Goal: Task Accomplishment & Management: Manage account settings

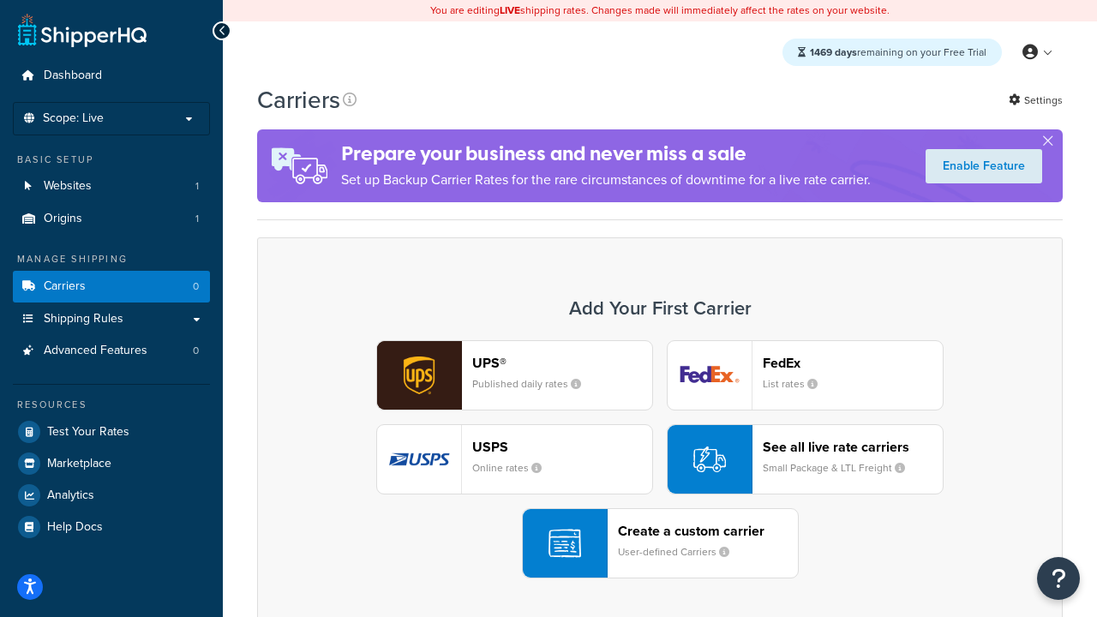
click at [660, 459] on div "UPS® Published daily rates FedEx List rates USPS Online rates See all live rate…" at bounding box center [659, 459] width 769 height 238
click at [853, 362] on header "FedEx" at bounding box center [853, 363] width 180 height 16
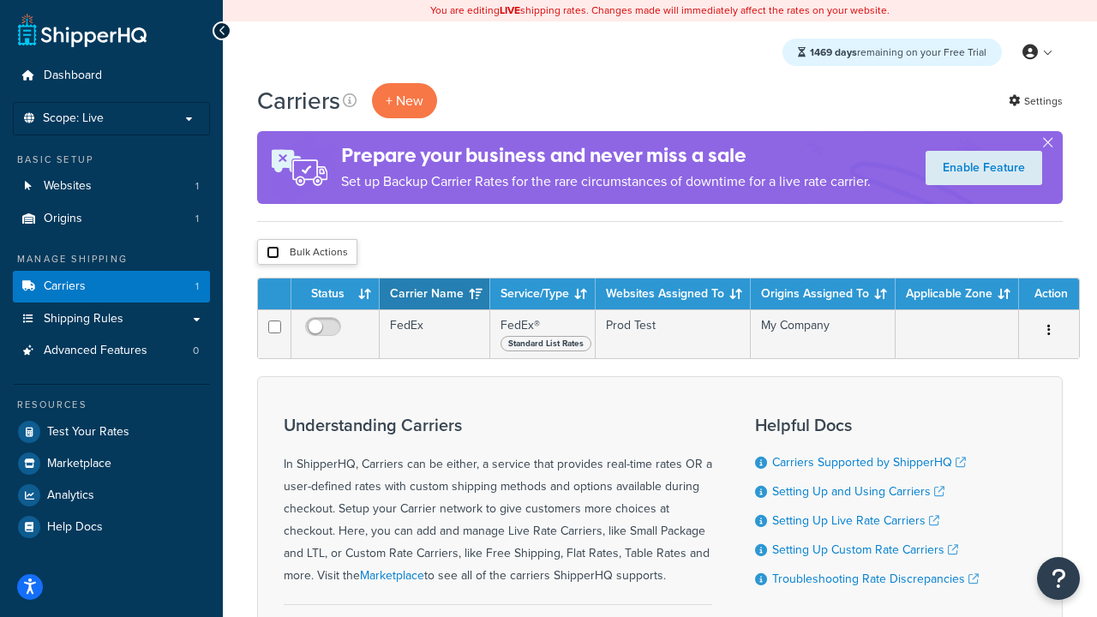
click at [272, 253] on input "checkbox" at bounding box center [272, 252] width 13 height 13
checkbox input "true"
click at [0, 0] on button "Delete" at bounding box center [0, 0] width 0 height 0
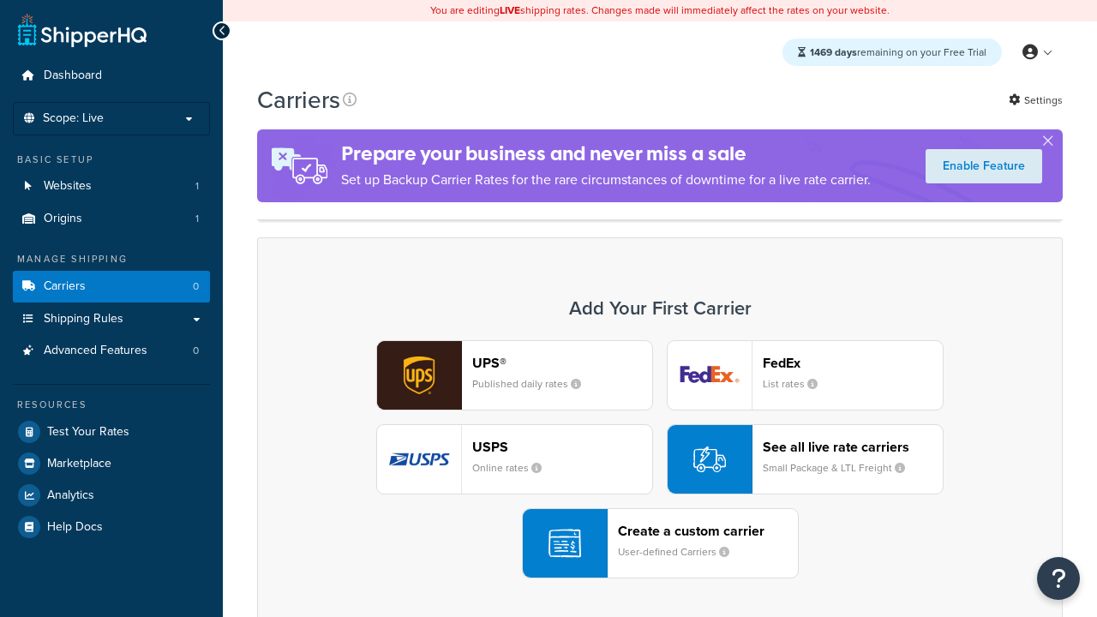
scroll to position [151, 0]
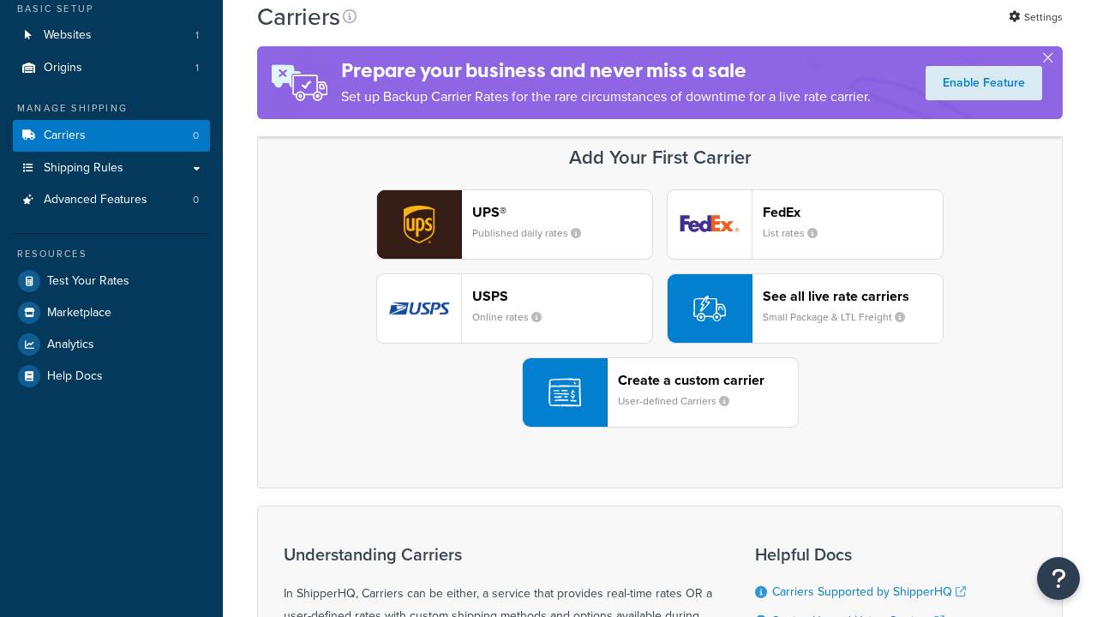
click at [853, 212] on header "FedEx" at bounding box center [853, 212] width 180 height 16
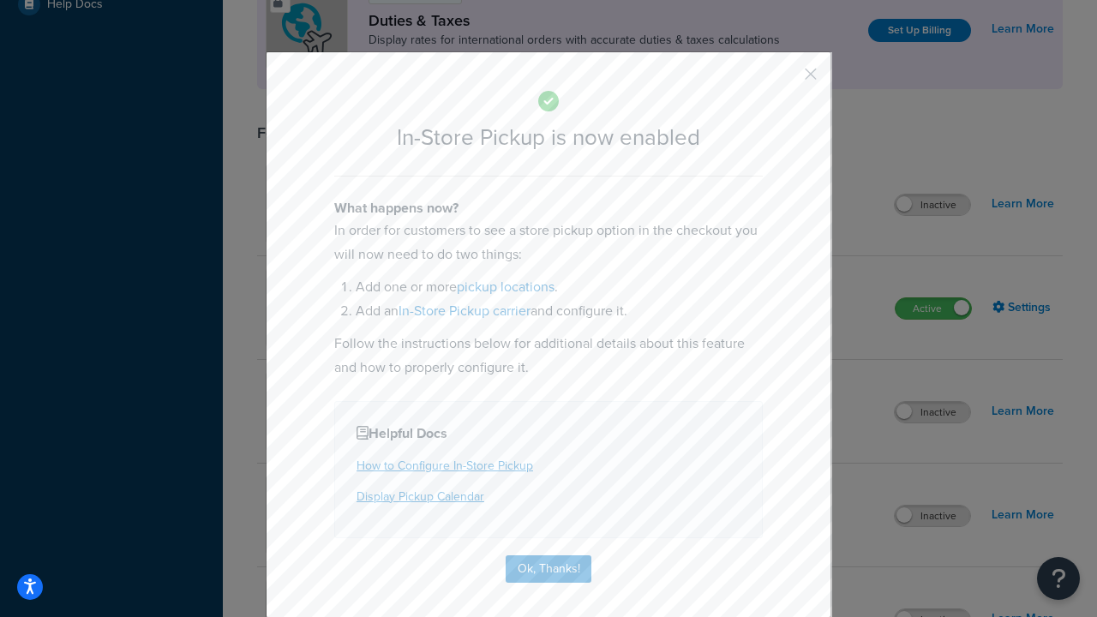
click at [785, 80] on button "button" at bounding box center [785, 80] width 4 height 4
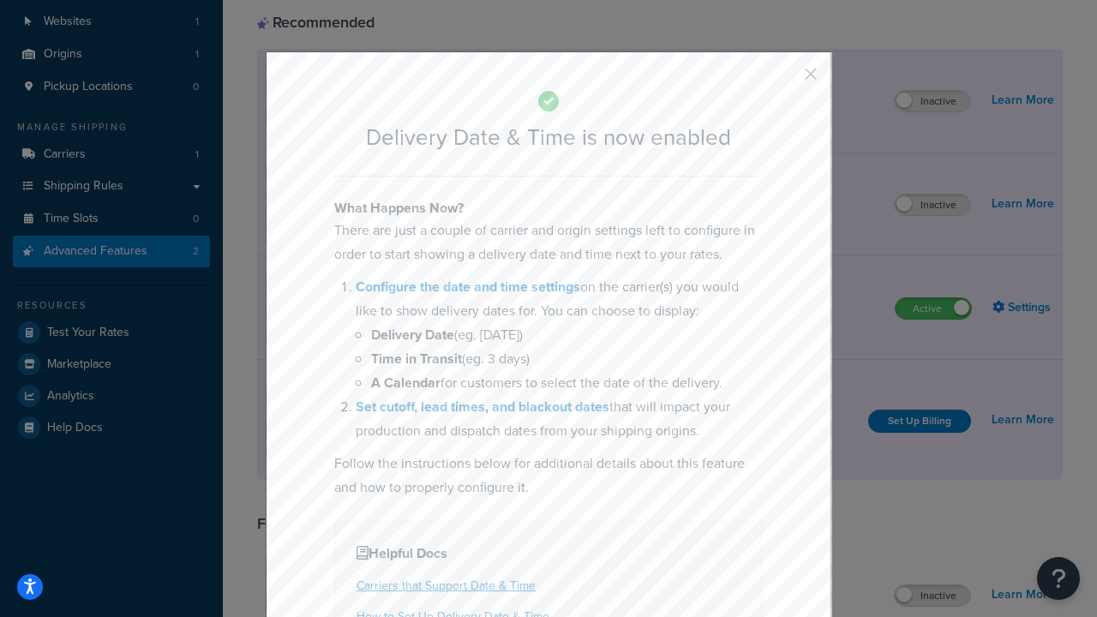
click at [785, 80] on button "button" at bounding box center [785, 80] width 4 height 4
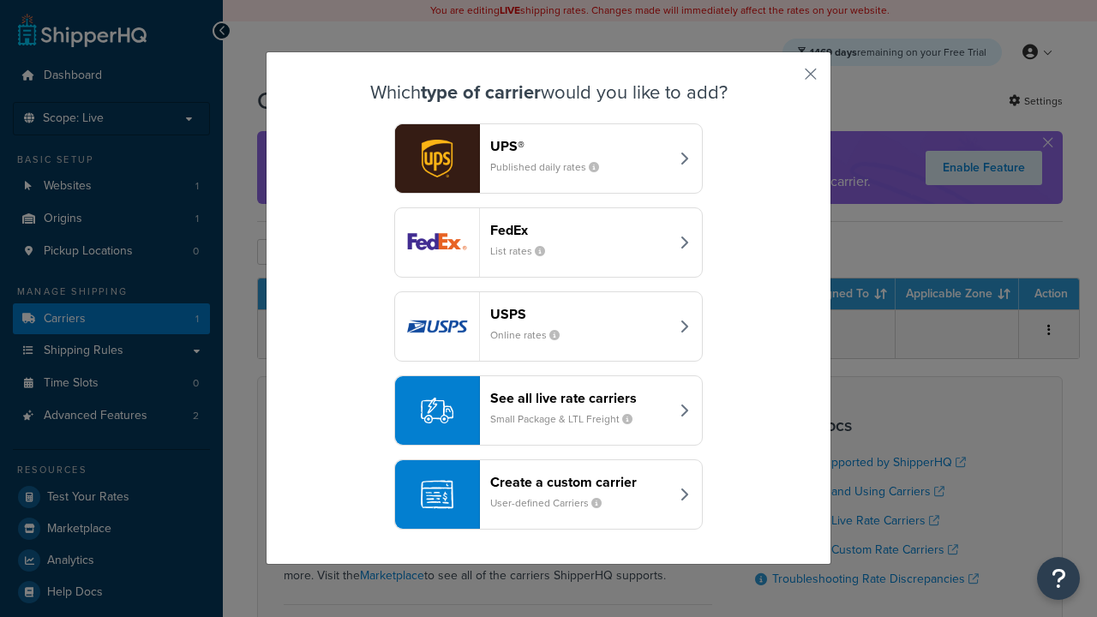
click at [548, 494] on div "Create a custom carrier User-defined Carriers" at bounding box center [579, 494] width 179 height 41
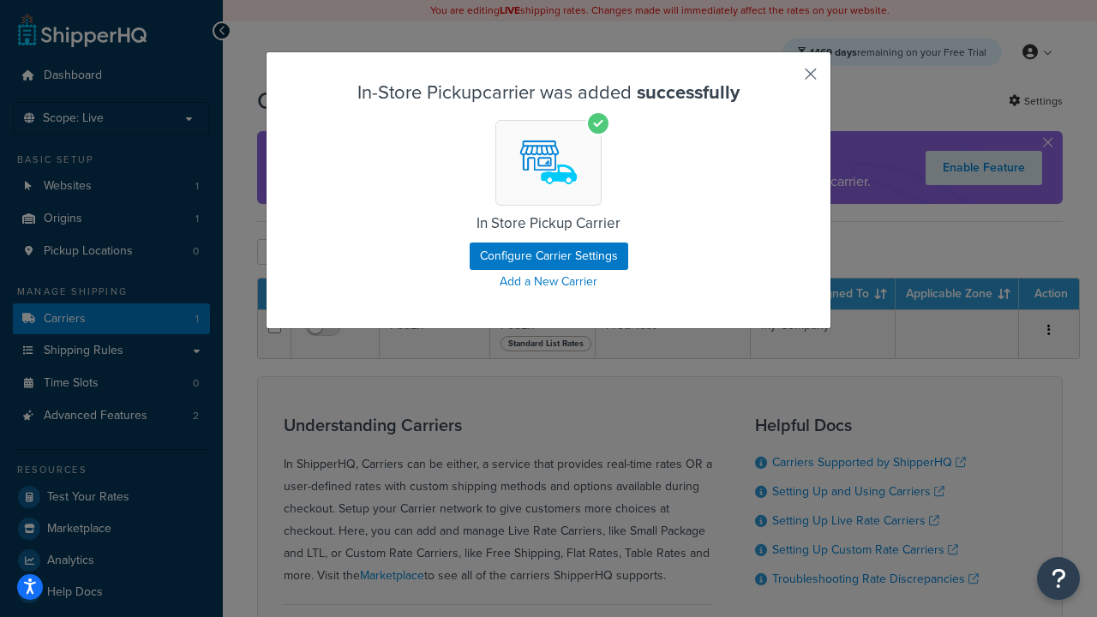
click at [785, 80] on button "button" at bounding box center [785, 80] width 4 height 4
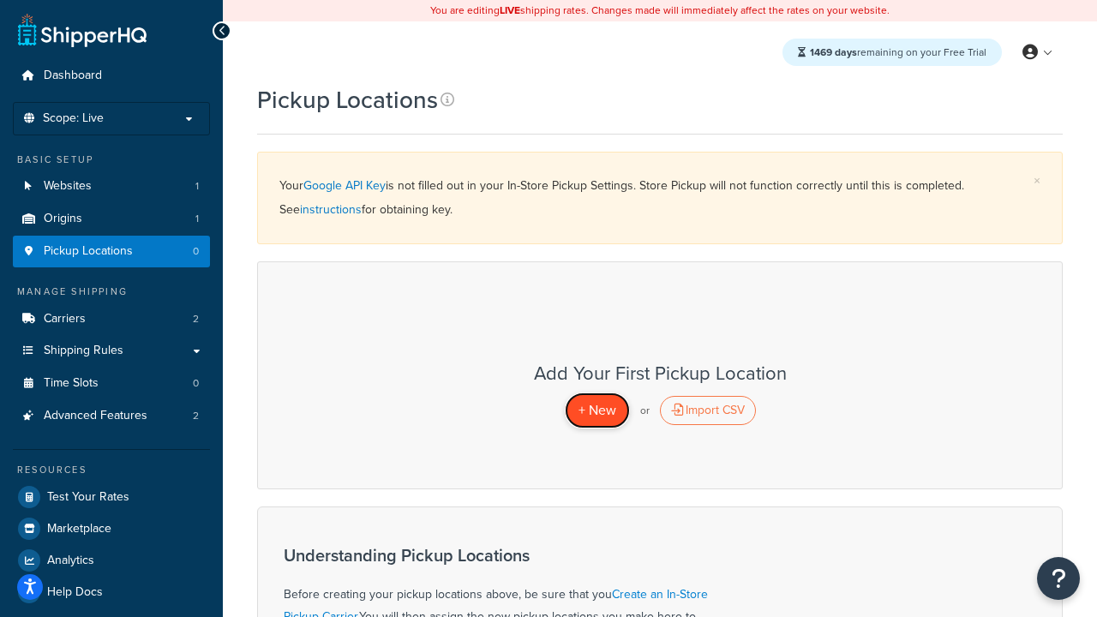
click at [596, 410] on span "+ New" at bounding box center [597, 410] width 38 height 20
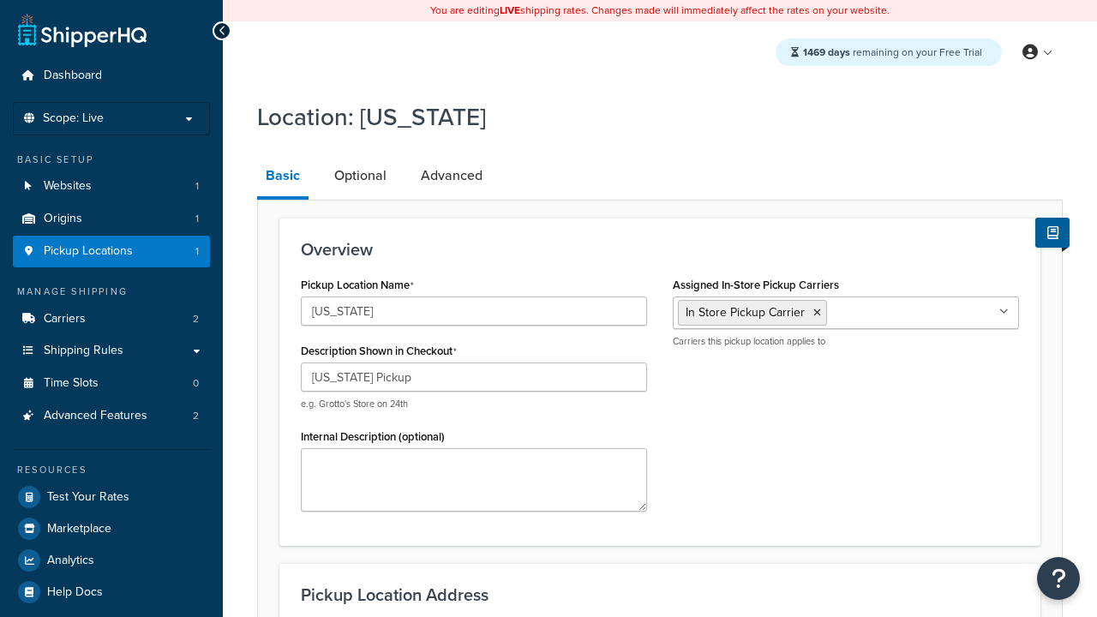
select select "5"
click at [452, 176] on link "Advanced" at bounding box center [451, 175] width 79 height 41
select select "5"
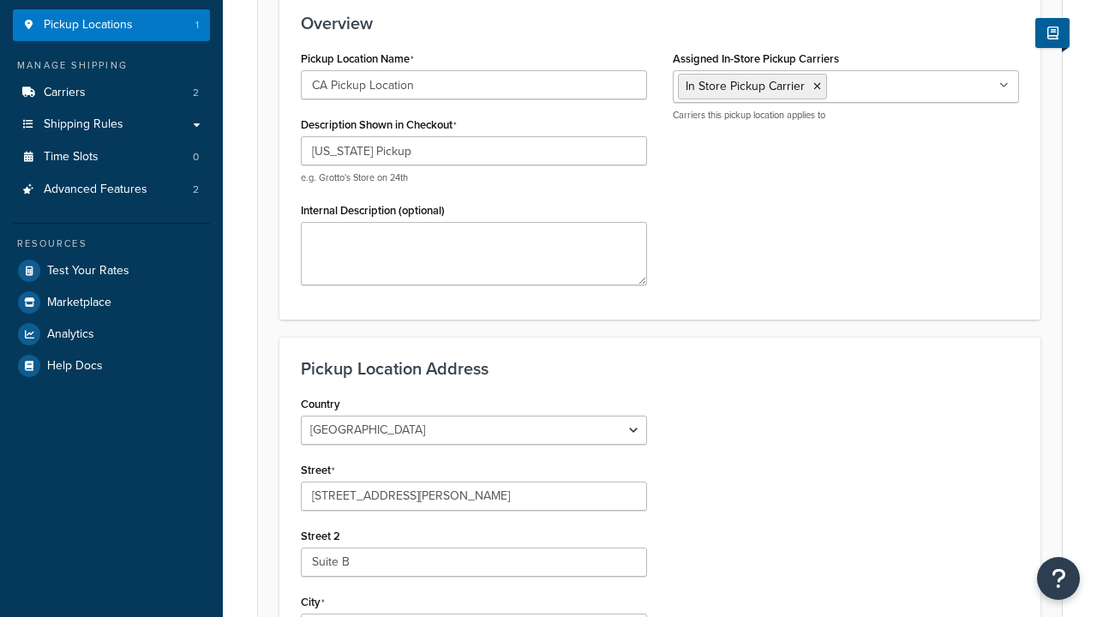
type input "CA Pickup Location"
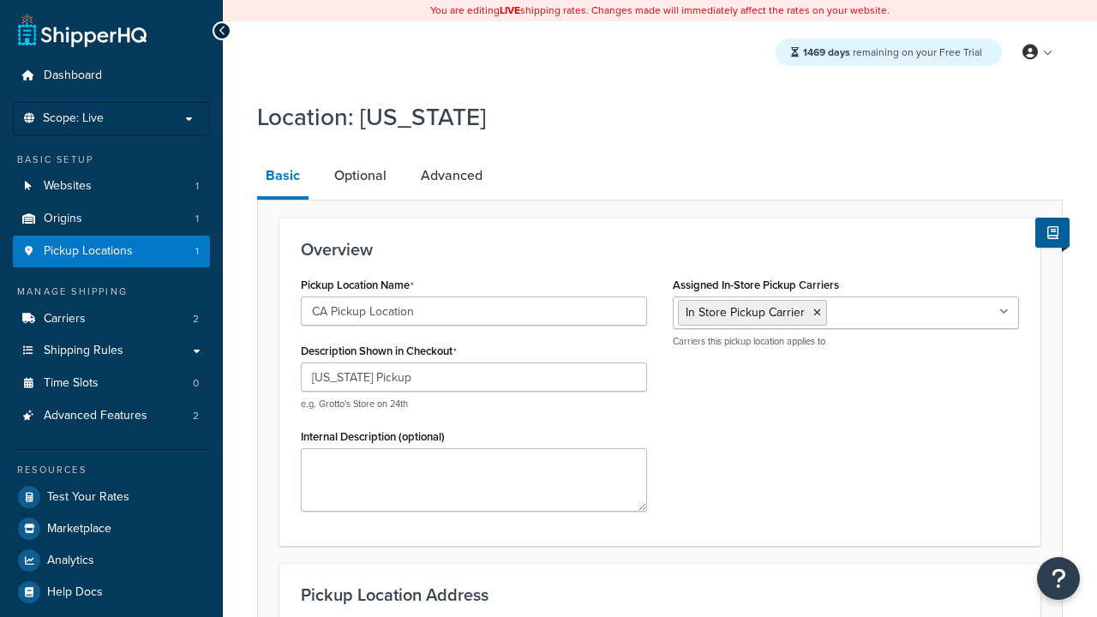
scroll to position [0, 0]
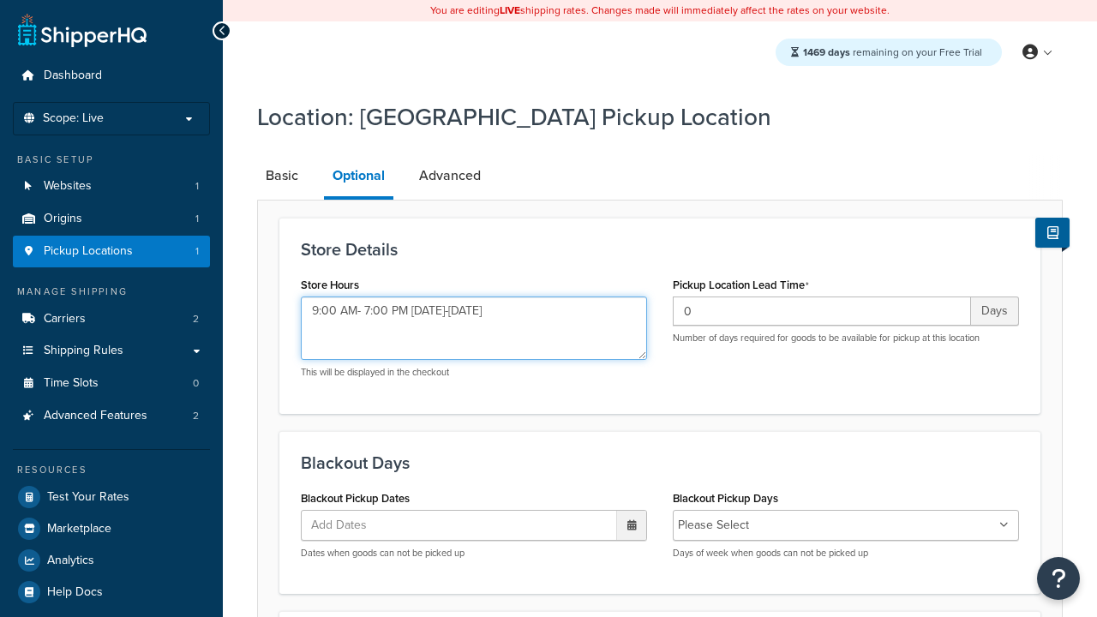
type textarea "9:00 AM- 7:00 PM [DATE]-[DATE]"
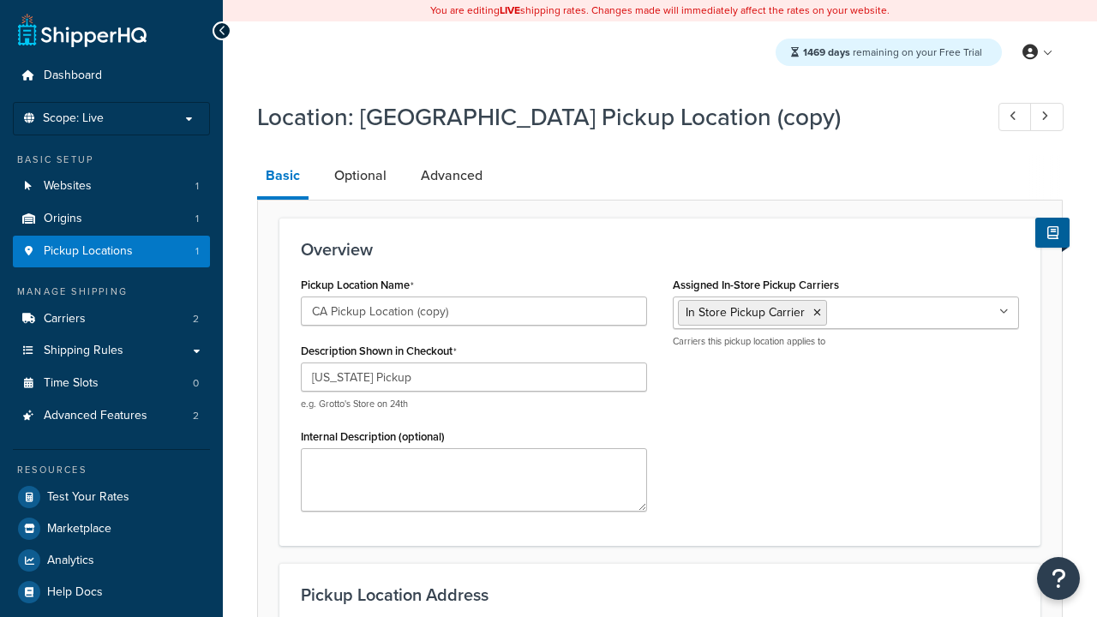
select select "5"
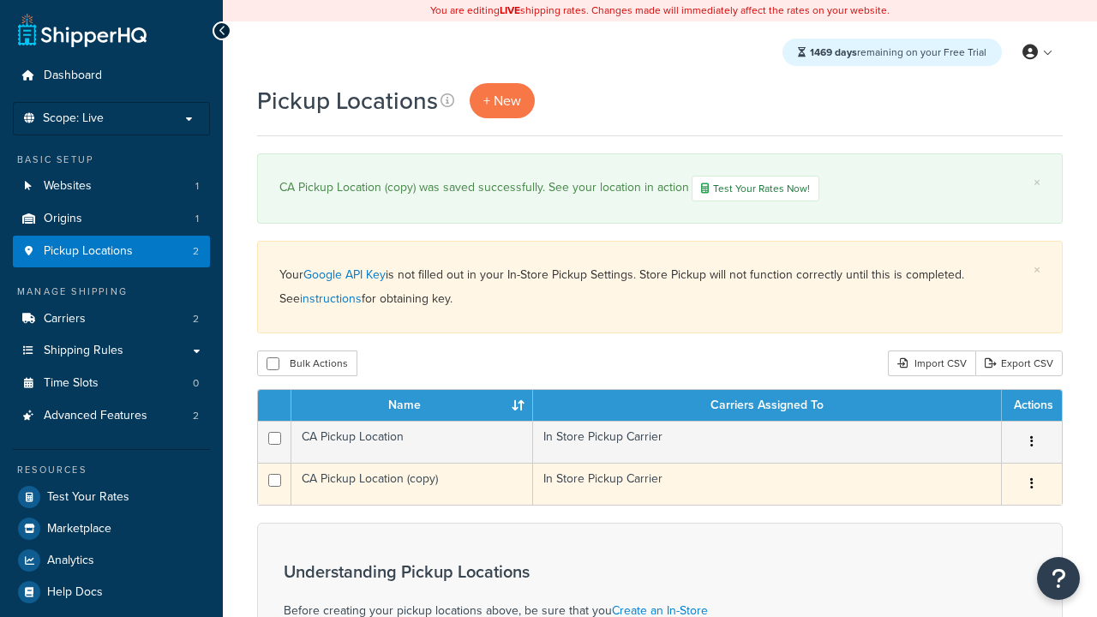
click at [1031, 486] on icon "button" at bounding box center [1031, 483] width 3 height 12
click at [0, 0] on link "Delete" at bounding box center [0, 0] width 0 height 0
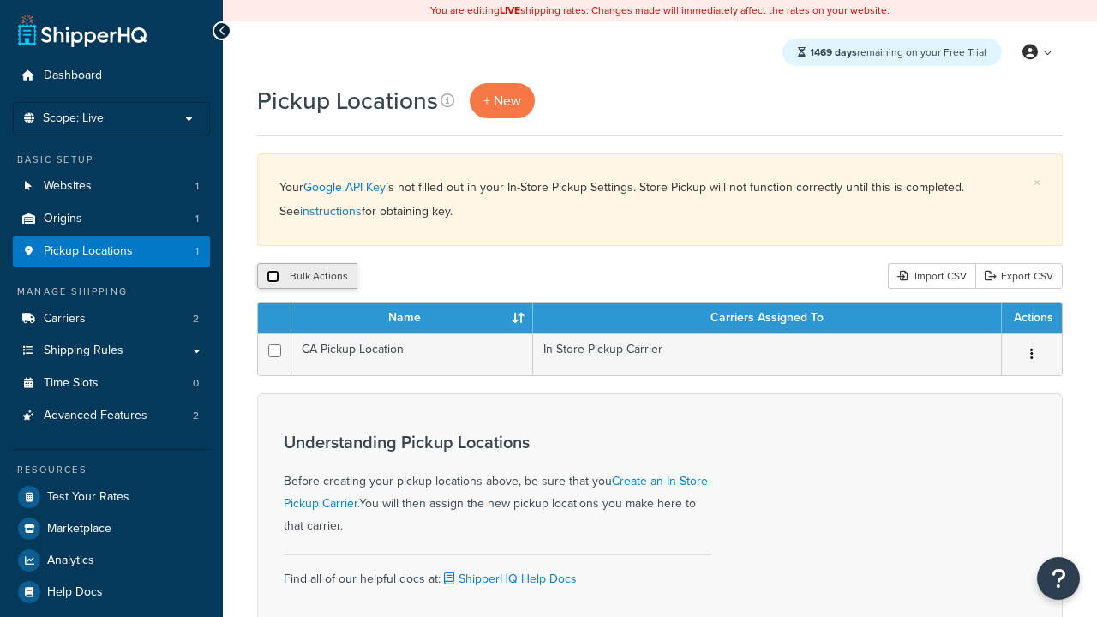
click at [272, 277] on input "checkbox" at bounding box center [272, 276] width 13 height 13
checkbox input "true"
click at [461, 277] on button "Delete" at bounding box center [457, 276] width 59 height 26
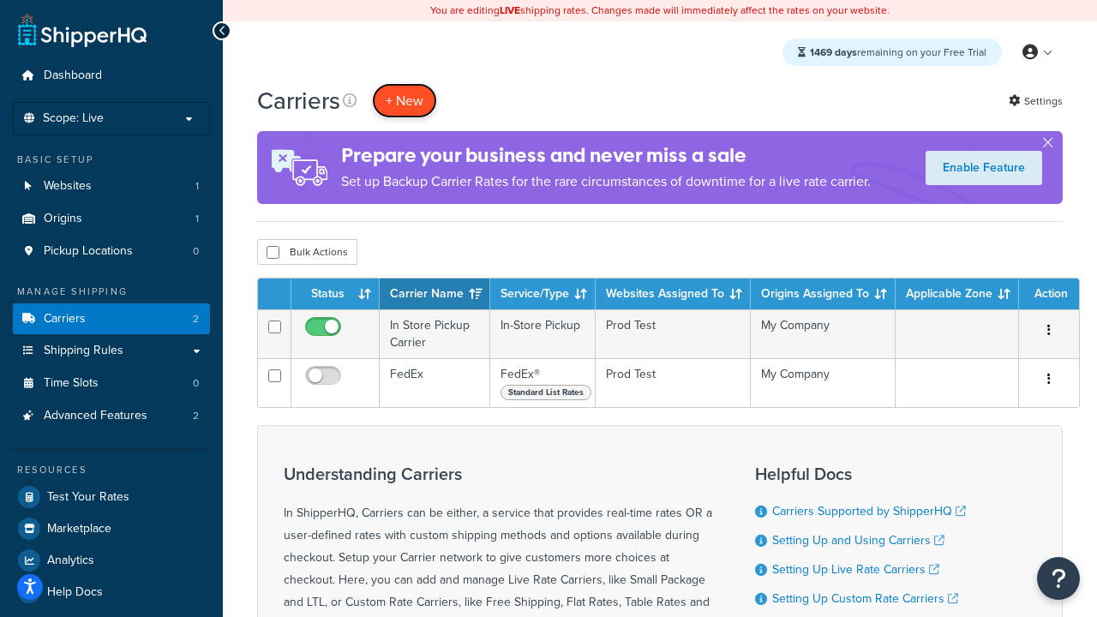
click at [404, 100] on button "+ New" at bounding box center [404, 100] width 65 height 35
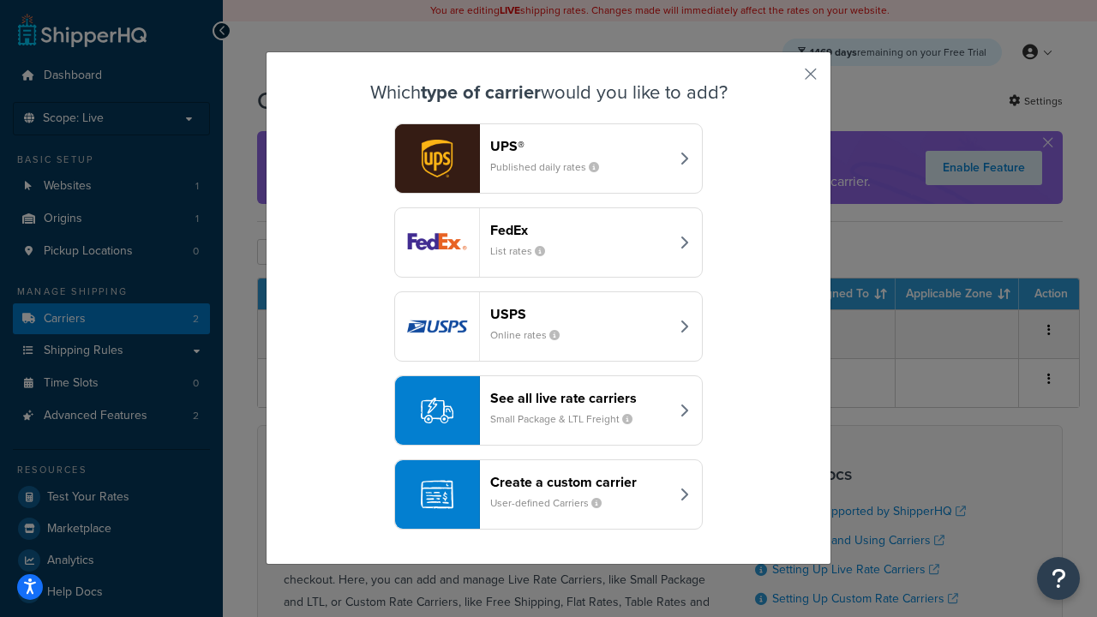
click at [548, 494] on div "Create a custom carrier User-defined Carriers" at bounding box center [579, 494] width 179 height 41
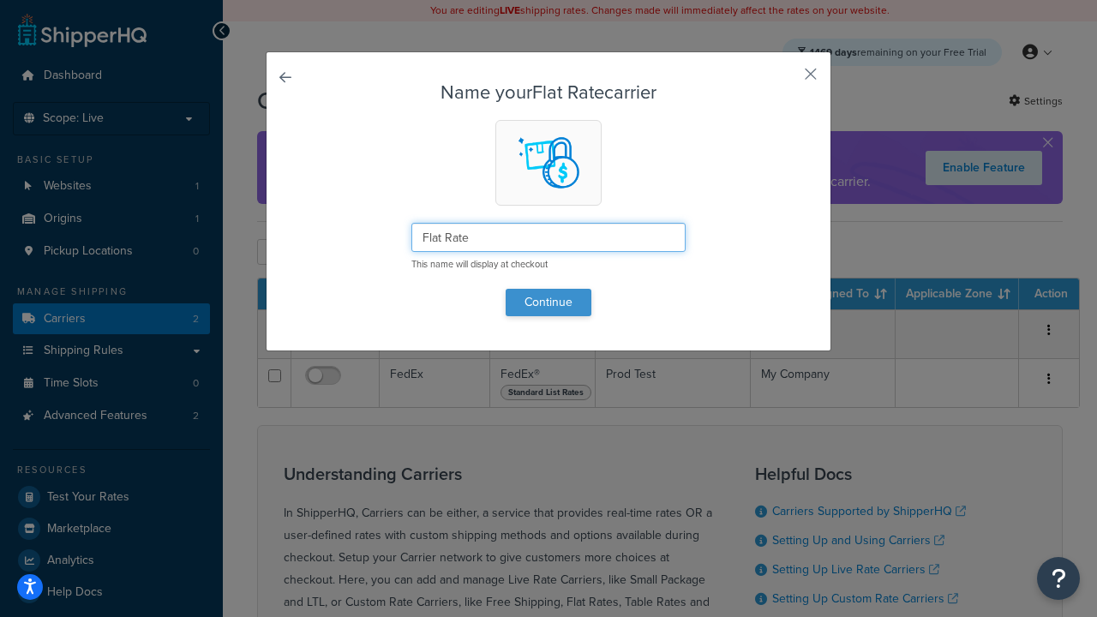
type input "Flat Rate"
click at [548, 302] on button "Continue" at bounding box center [549, 302] width 86 height 27
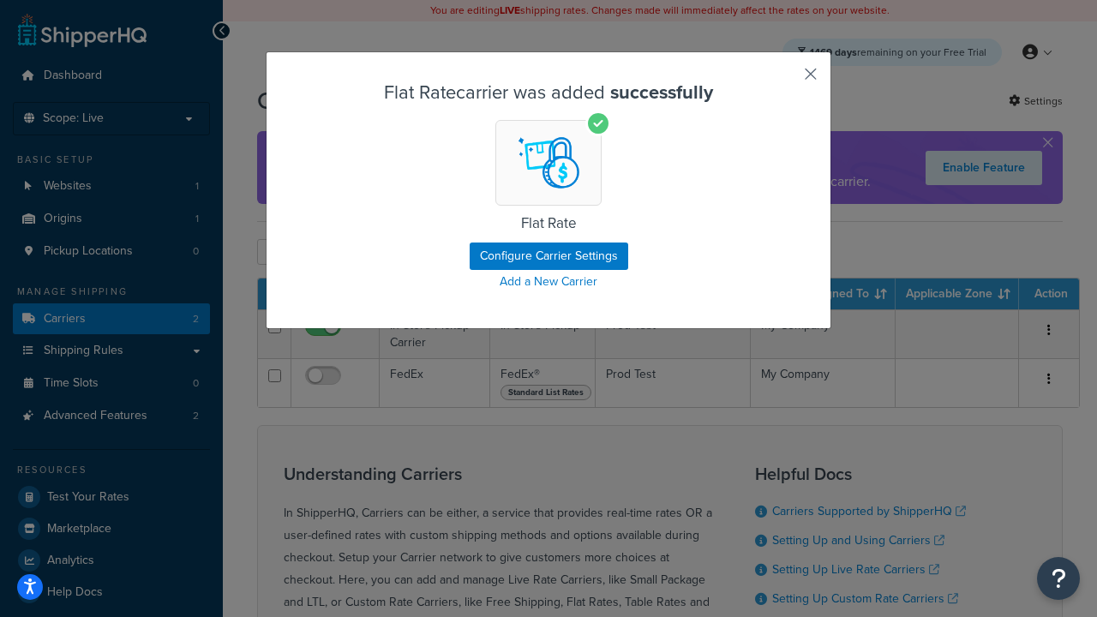
click at [785, 80] on button "button" at bounding box center [785, 80] width 4 height 4
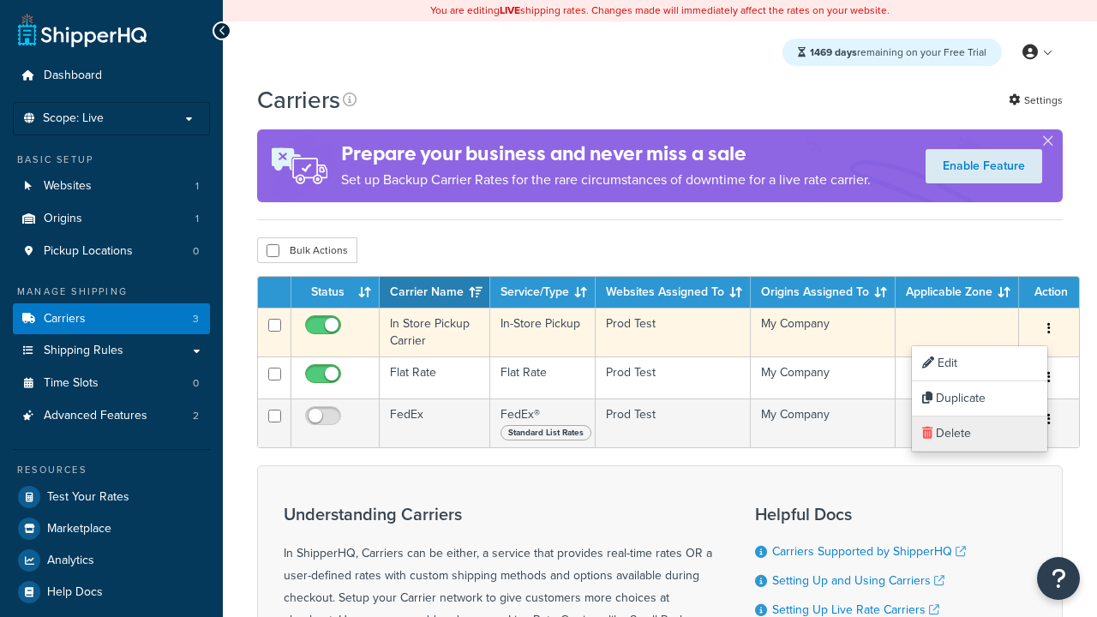
click at [979, 434] on link "Delete" at bounding box center [979, 433] width 135 height 35
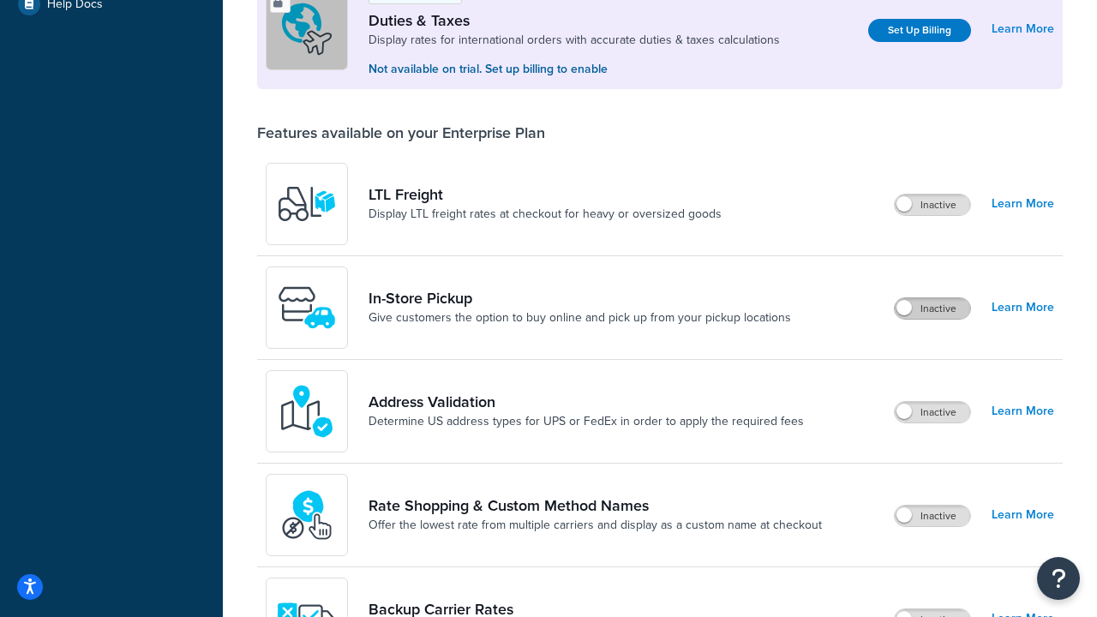
scroll to position [523, 0]
